Goal: Transaction & Acquisition: Purchase product/service

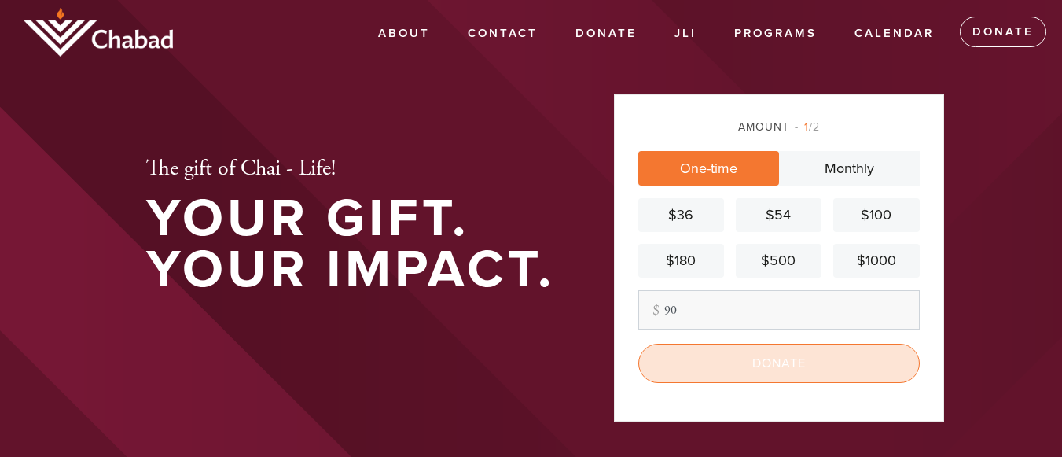
type input "90"
click at [757, 362] on input "Donate" at bounding box center [778, 363] width 281 height 39
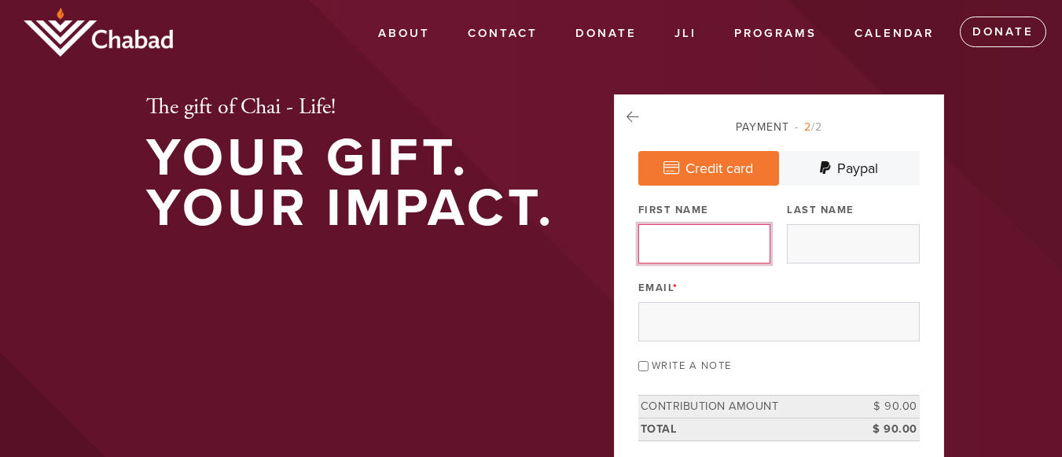
click at [712, 244] on input "First Name" at bounding box center [704, 243] width 132 height 39
type input "[PERSON_NAME]"
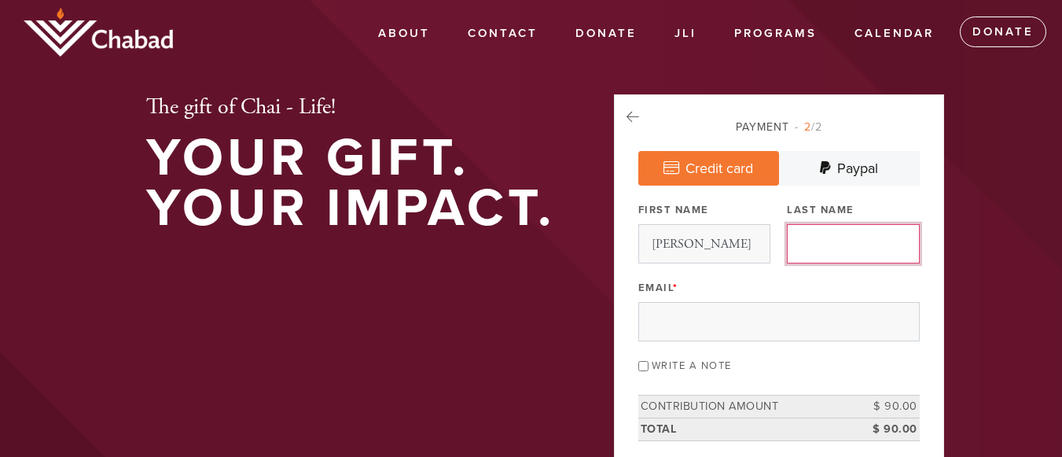
type input "[PERSON_NAME]"
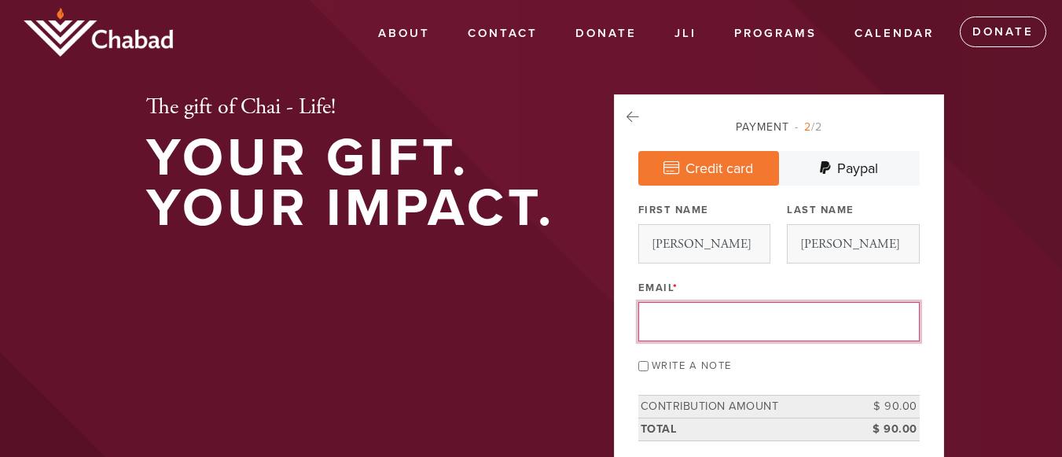
type input "[PERSON_NAME][EMAIL_ADDRESS][PERSON_NAME][DOMAIN_NAME]"
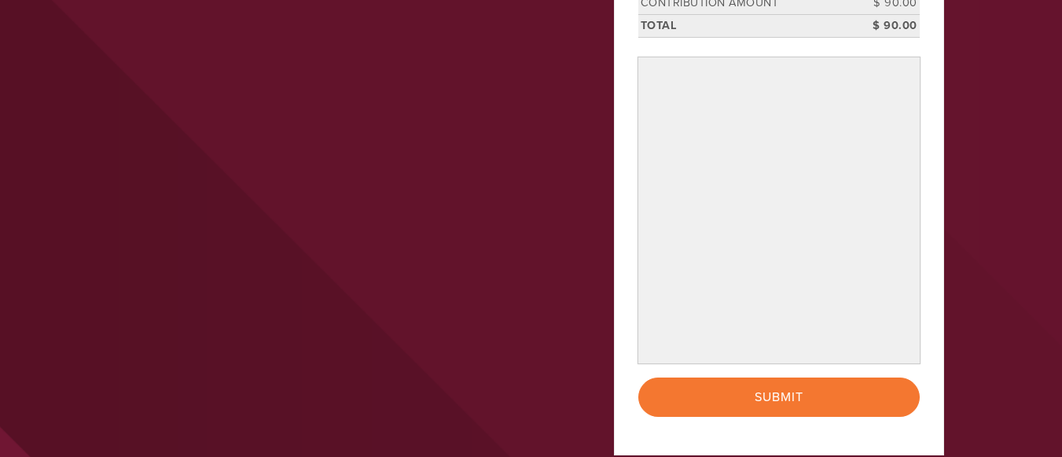
scroll to position [414, 0]
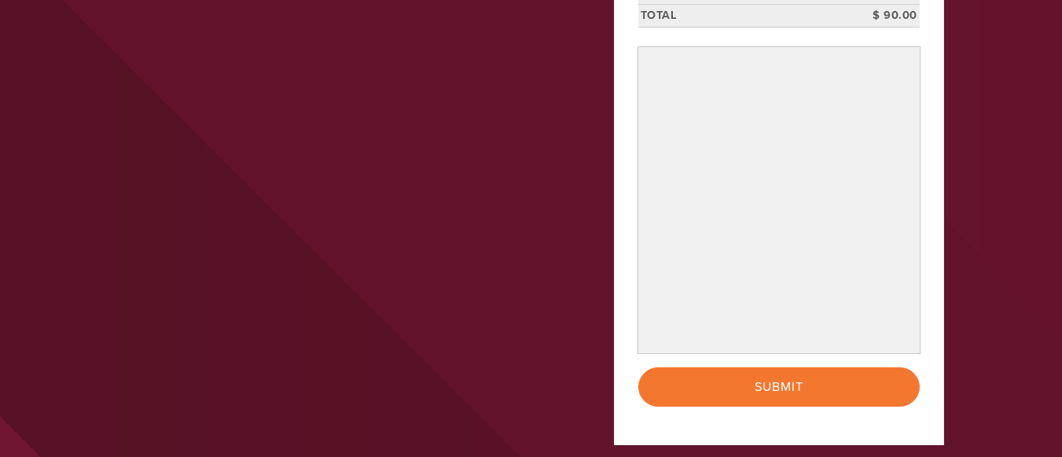
click at [1012, 307] on header "About About us Contact Contact Donate Ways to Give Donate Online Chai Club - Mo…" at bounding box center [531, 74] width 1062 height 976
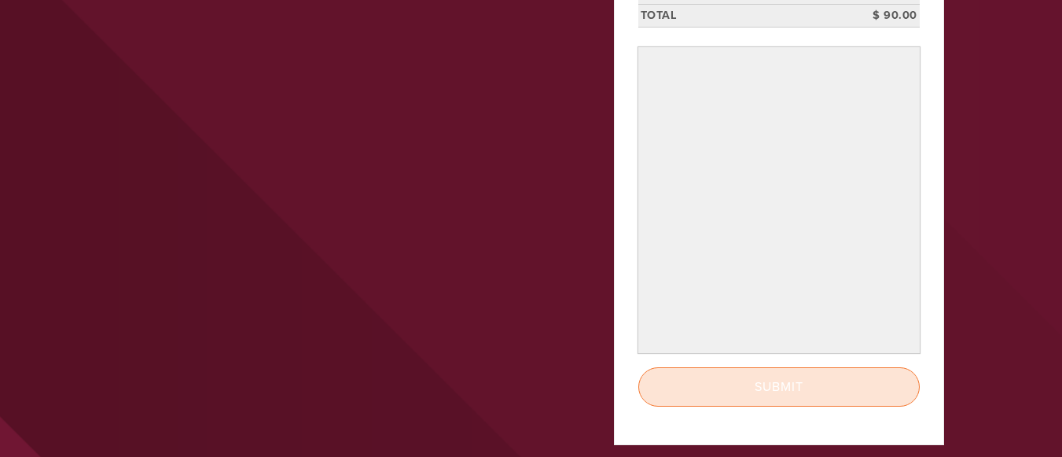
click at [862, 377] on input "Submit" at bounding box center [778, 386] width 281 height 39
